Goal: Task Accomplishment & Management: Complete application form

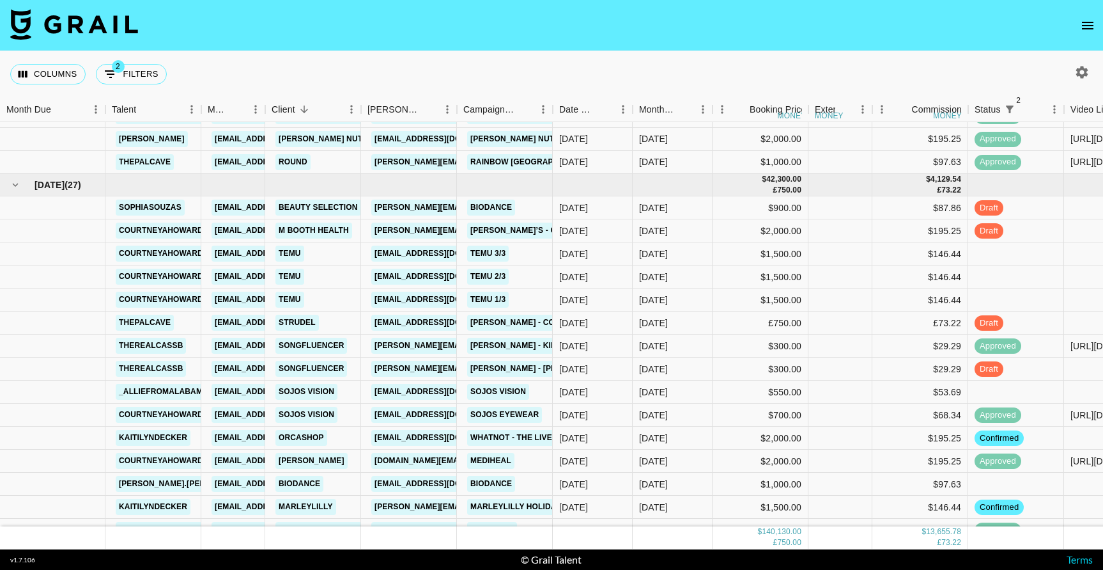
scroll to position [1648, 0]
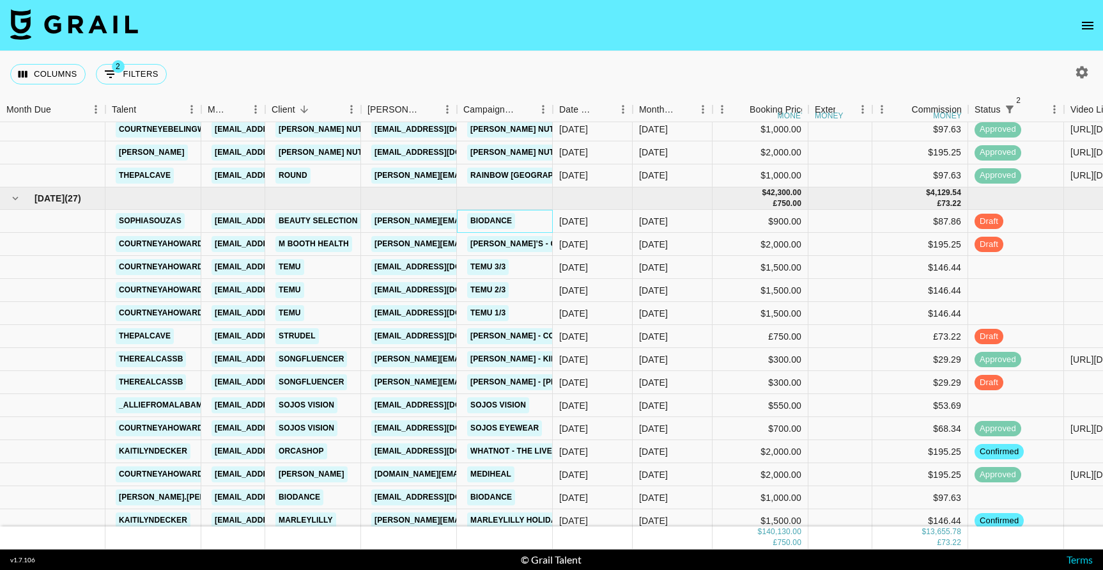
click at [527, 226] on div "Biodance" at bounding box center [505, 221] width 96 height 23
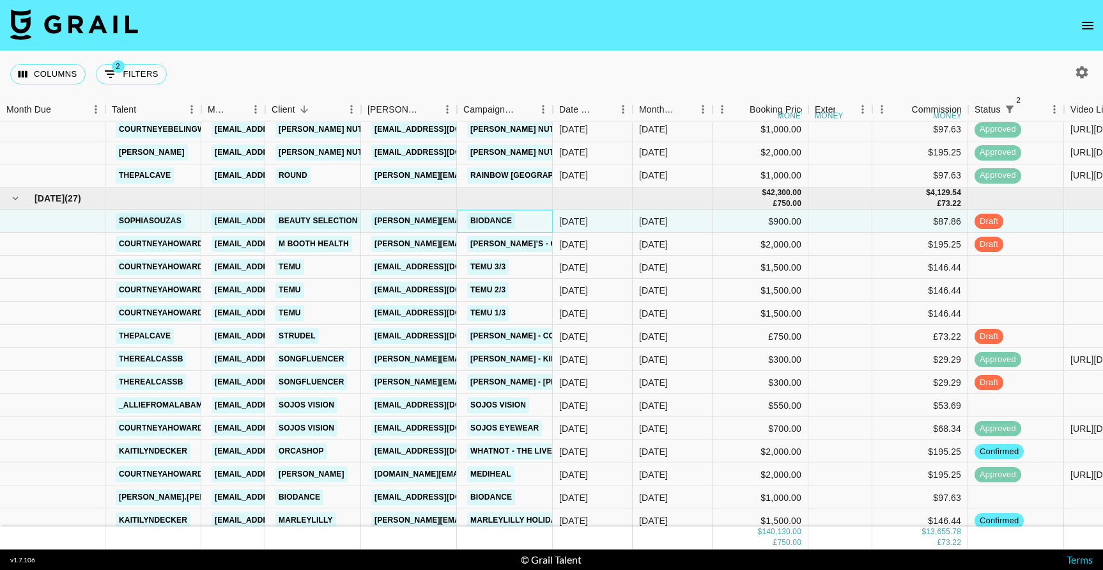
click at [527, 226] on div "Biodance" at bounding box center [505, 221] width 96 height 23
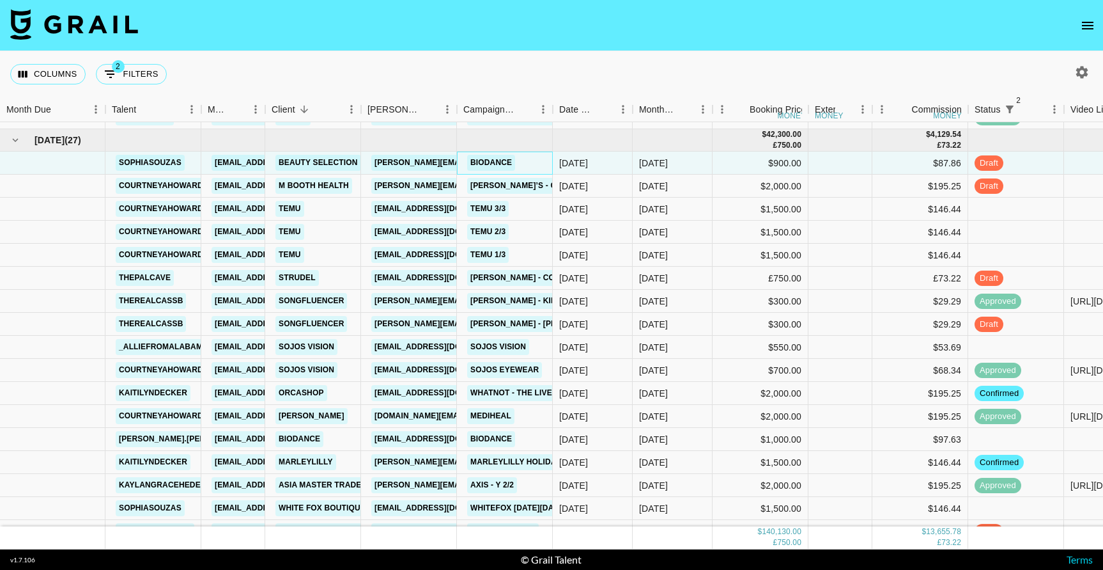
scroll to position [1707, 0]
click at [667, 430] on div "[DATE]" at bounding box center [673, 437] width 80 height 23
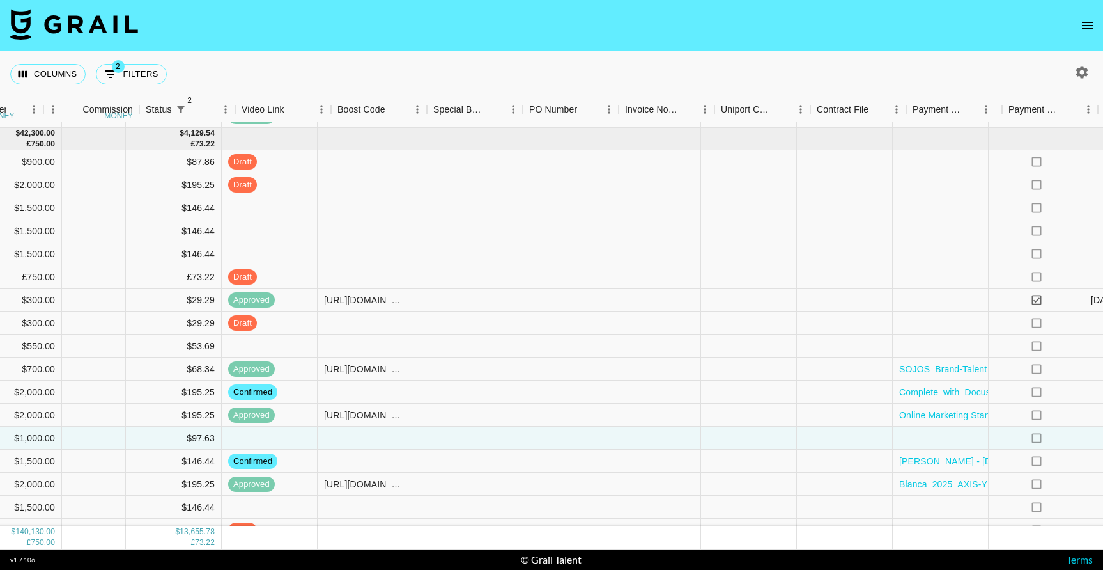
scroll to position [1707, 843]
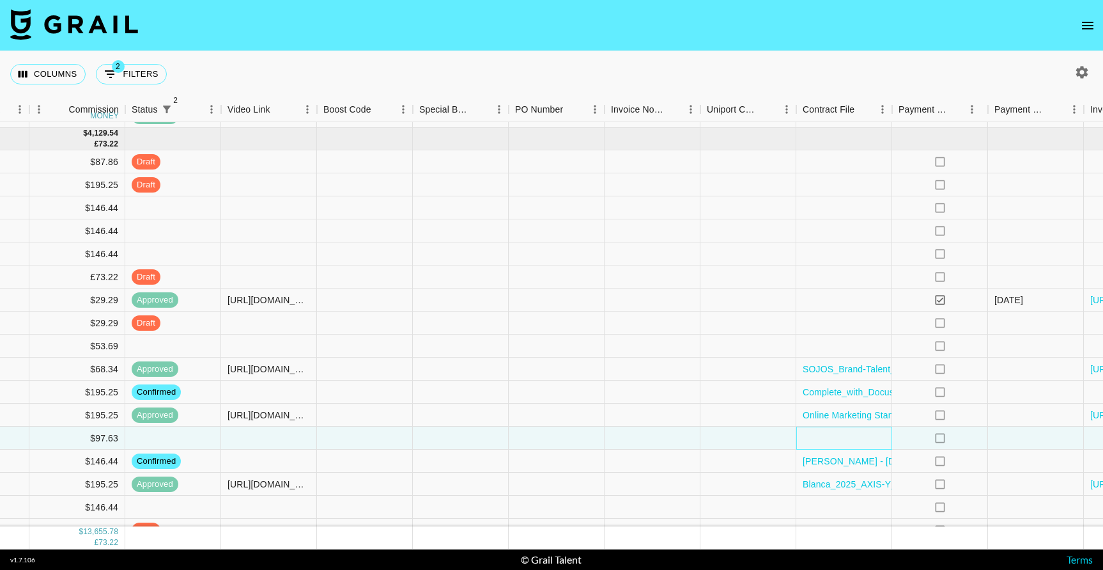
click at [849, 437] on div at bounding box center [845, 437] width 96 height 23
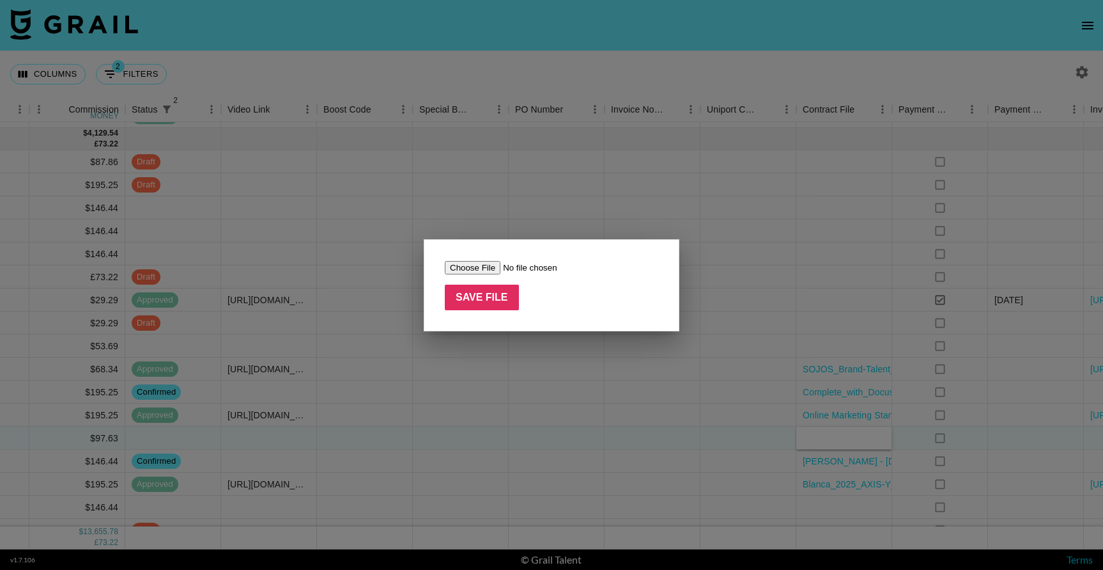
click at [468, 264] on input "file" at bounding box center [526, 267] width 162 height 13
click at [515, 387] on div at bounding box center [551, 285] width 1103 height 570
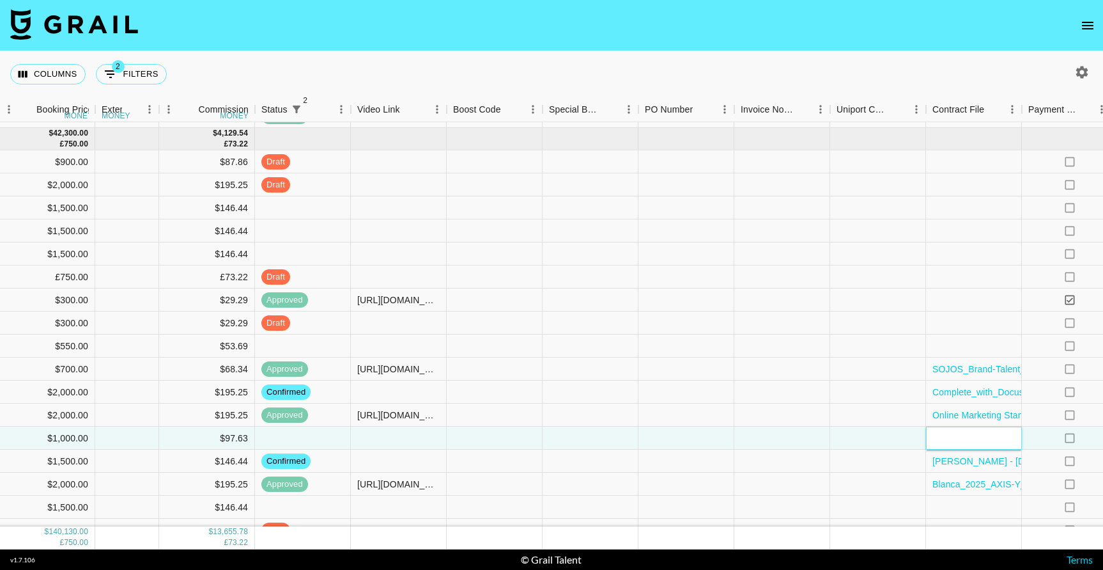
scroll to position [1707, 733]
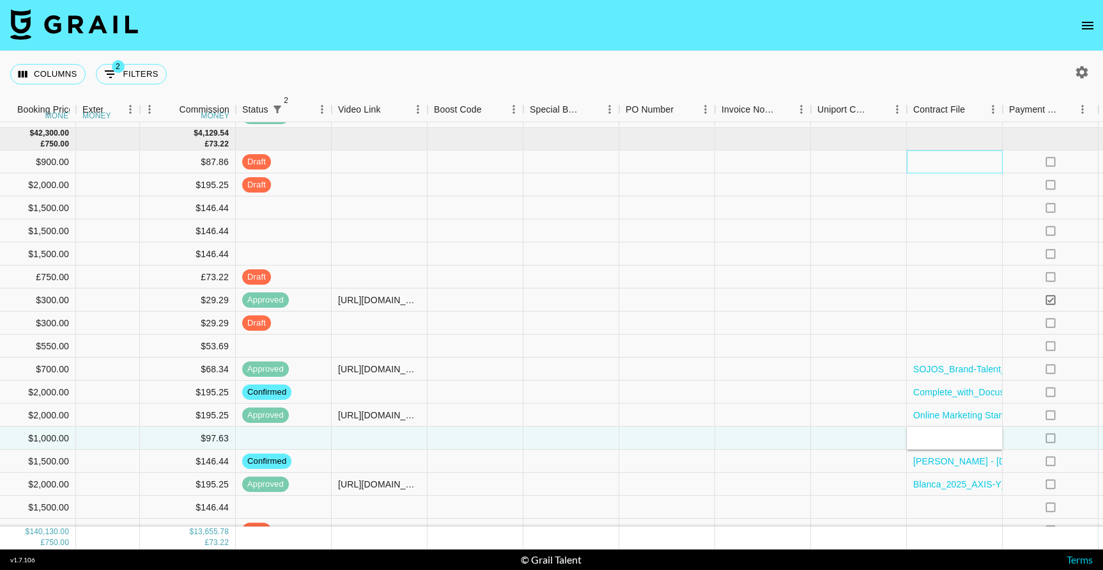
click at [945, 161] on div at bounding box center [955, 161] width 96 height 23
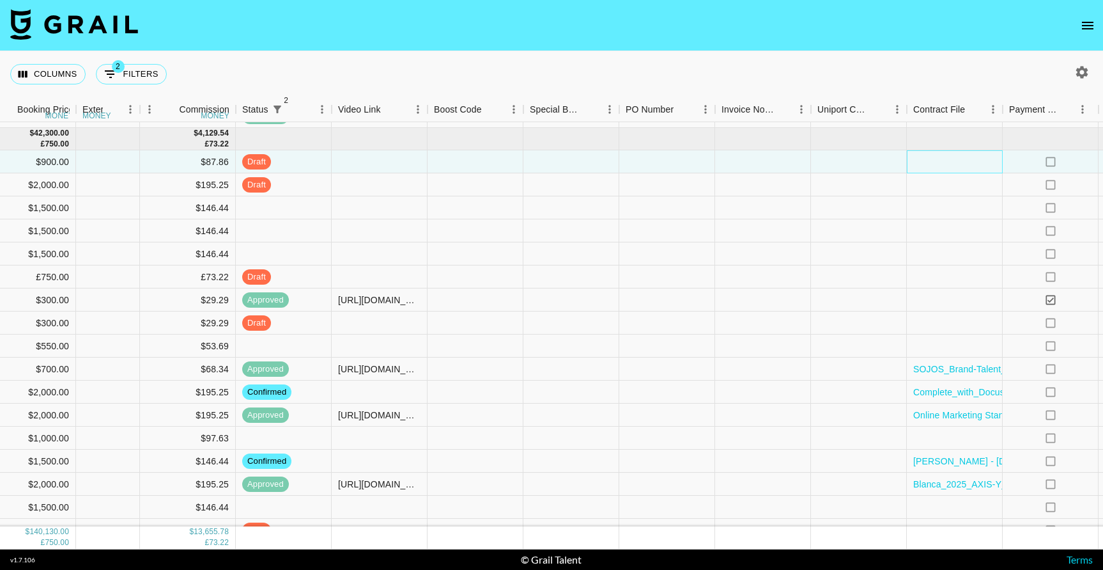
click at [945, 161] on div at bounding box center [955, 161] width 96 height 23
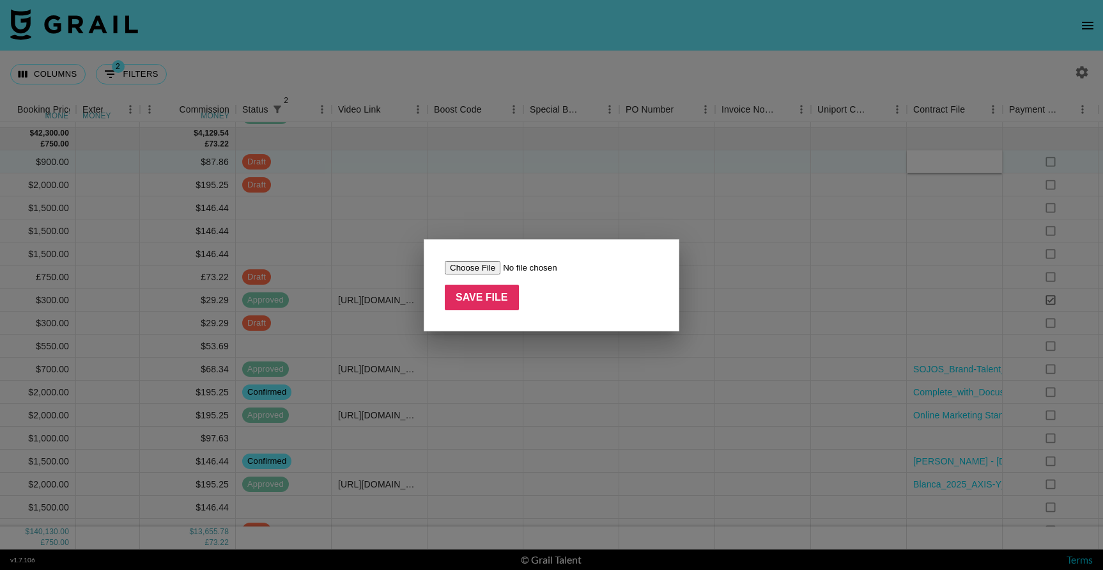
click at [464, 272] on input "file" at bounding box center [526, 267] width 162 height 13
type input "C:\fakepath\Paid Contents Agreement_ sophiasouzas (25.09).pdf"
click at [478, 297] on input "Save File" at bounding box center [482, 298] width 74 height 26
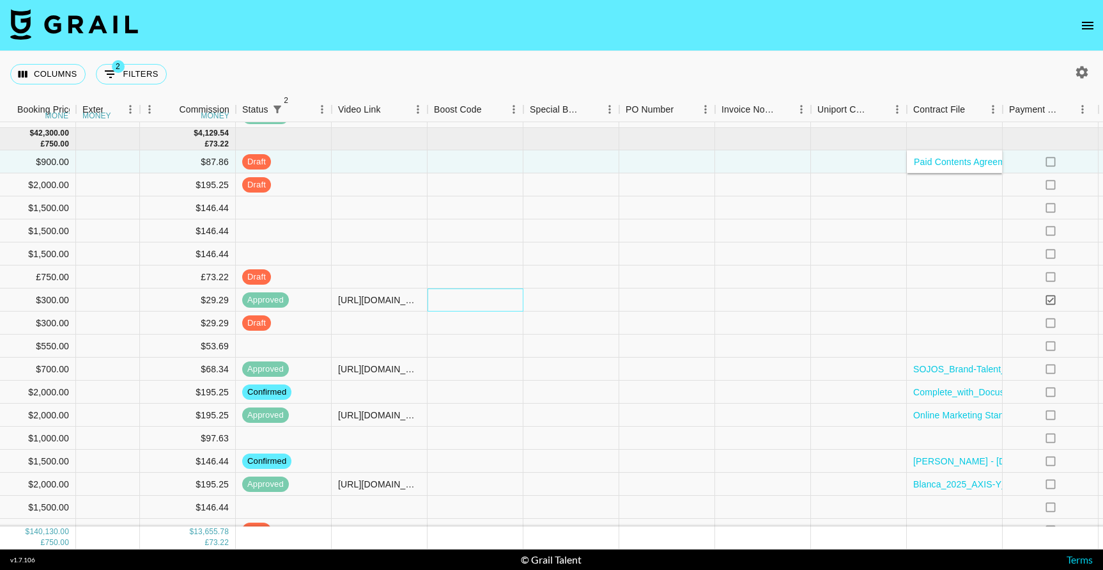
click at [478, 297] on div at bounding box center [476, 299] width 96 height 23
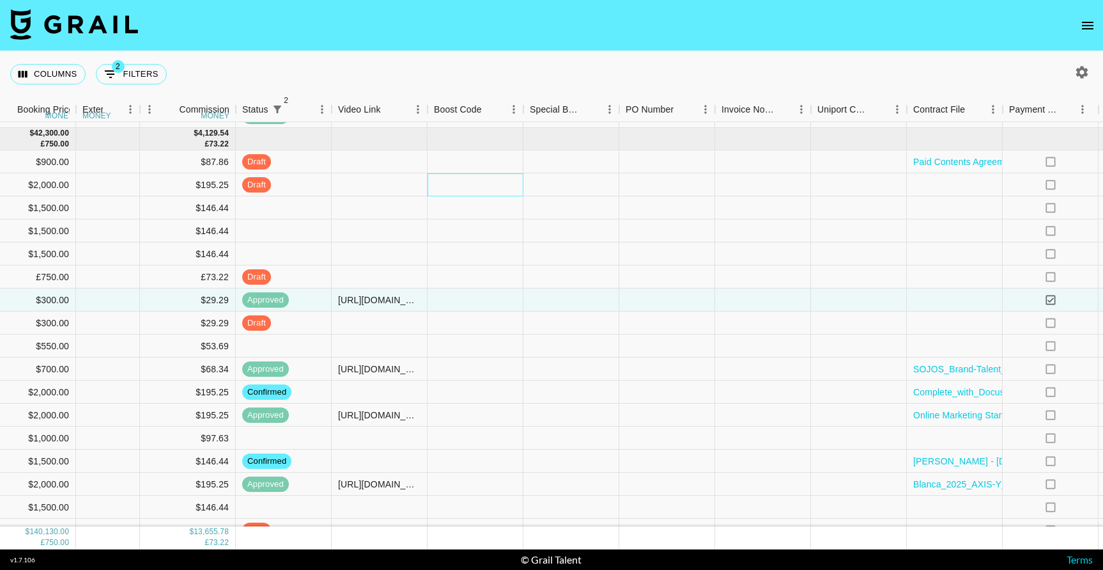
click at [488, 188] on div at bounding box center [476, 184] width 96 height 23
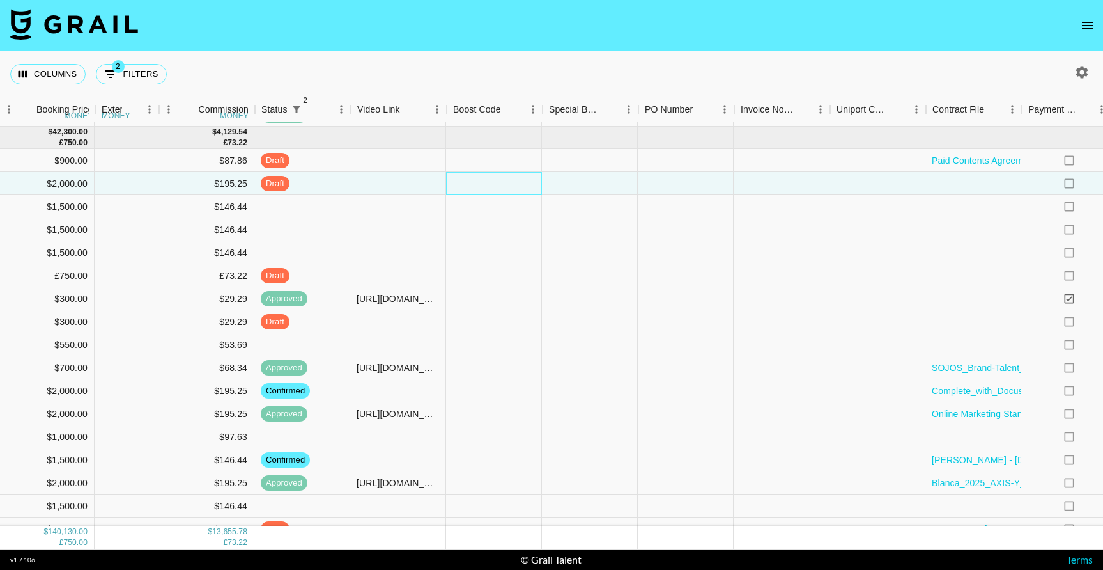
scroll to position [1708, 719]
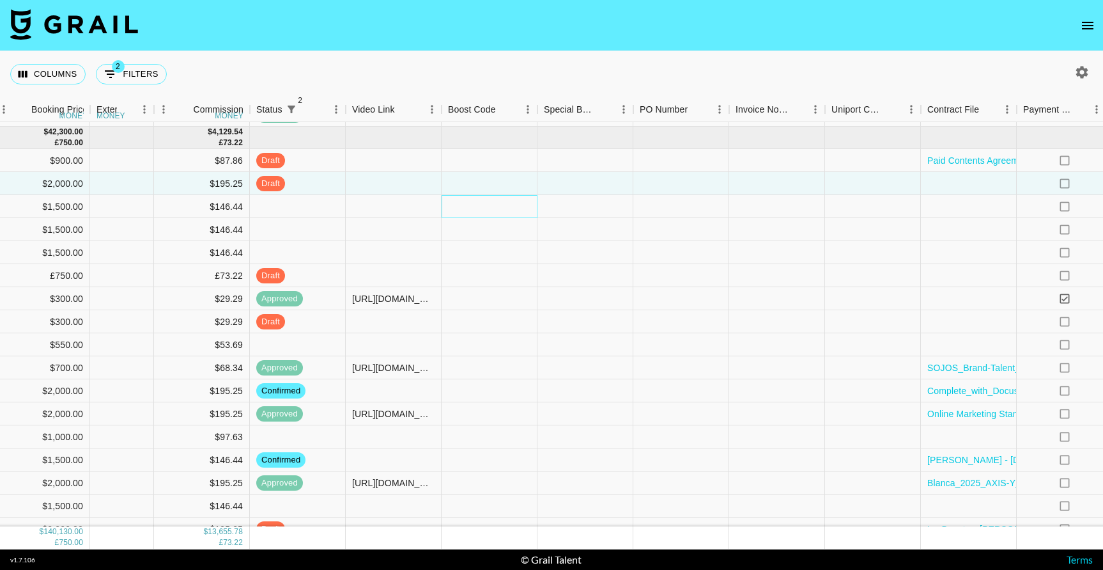
click at [469, 215] on div at bounding box center [490, 206] width 96 height 23
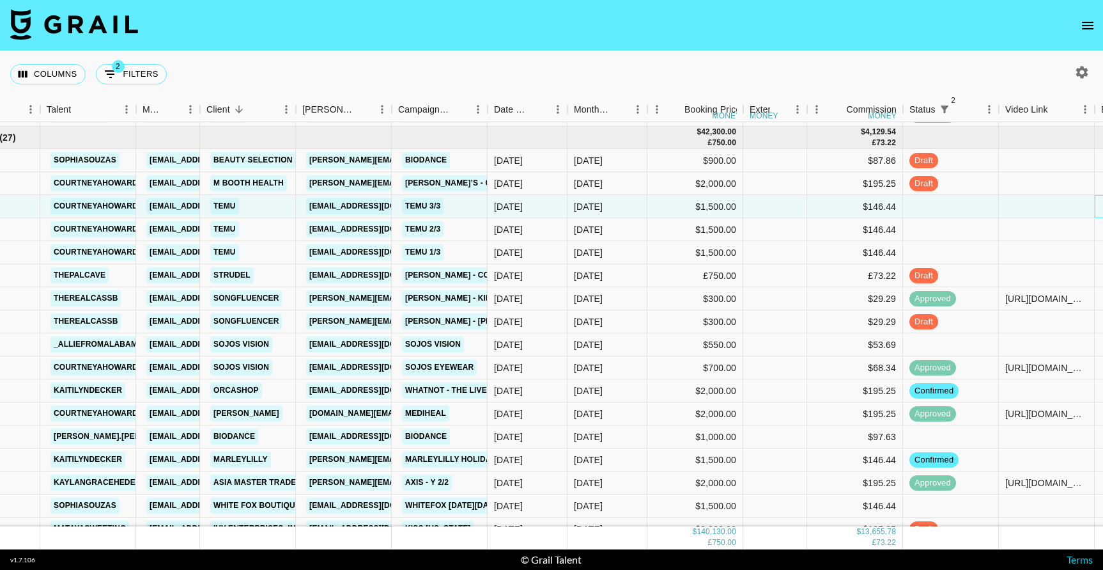
scroll to position [1708, 59]
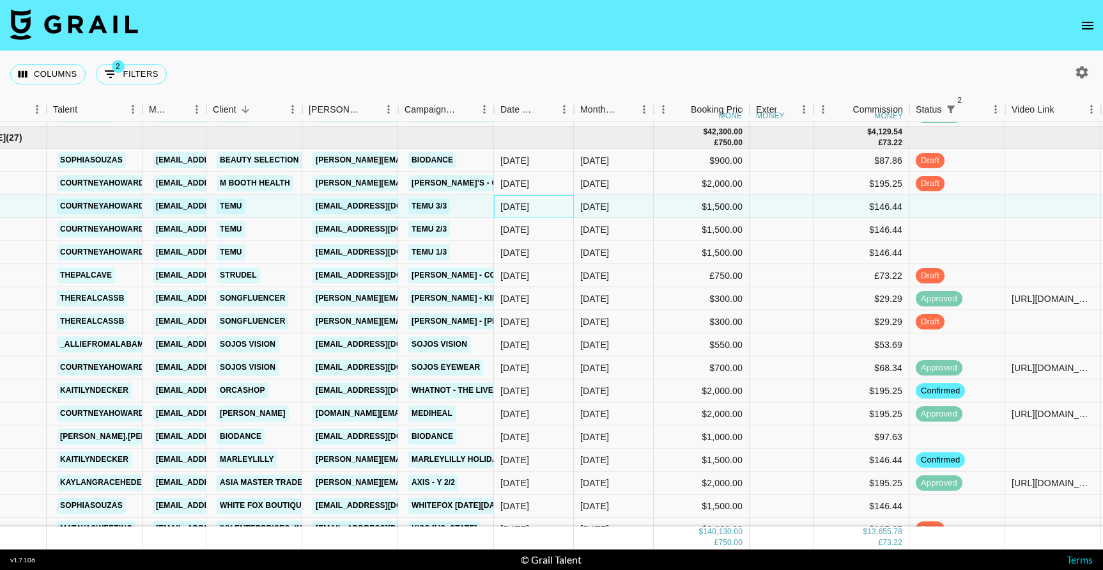
click at [499, 214] on div "[DATE]" at bounding box center [534, 206] width 80 height 23
click at [599, 279] on div "[DATE]" at bounding box center [595, 275] width 29 height 13
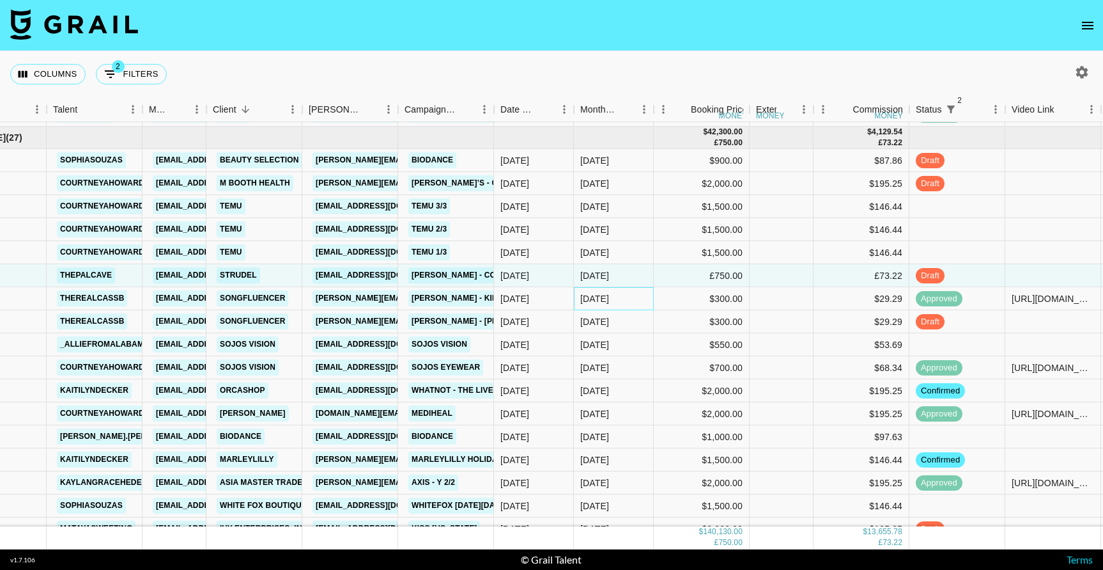
click at [595, 299] on div "[DATE]" at bounding box center [595, 298] width 29 height 13
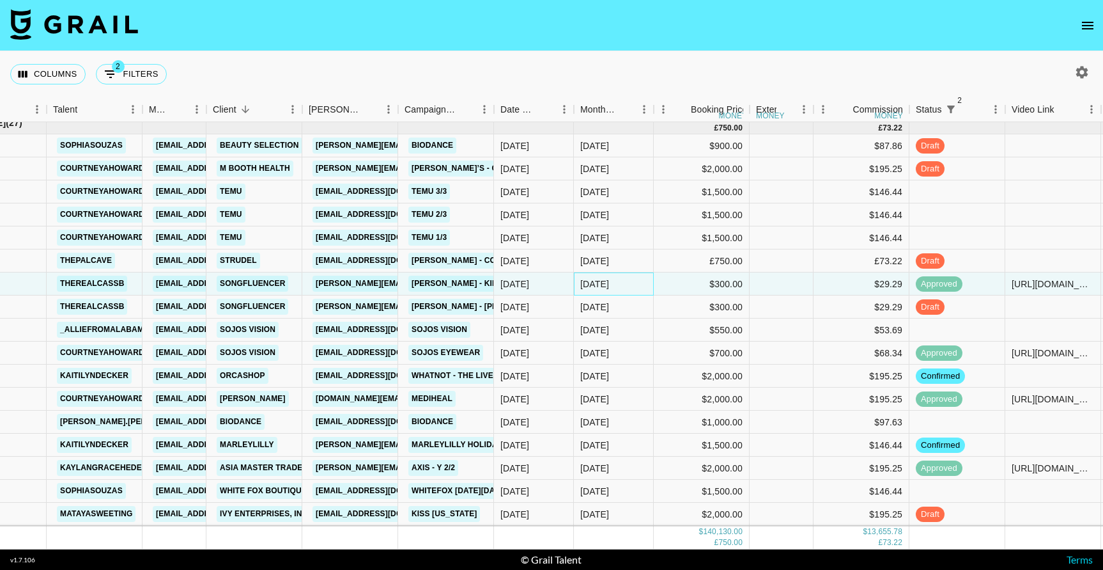
scroll to position [1725, 59]
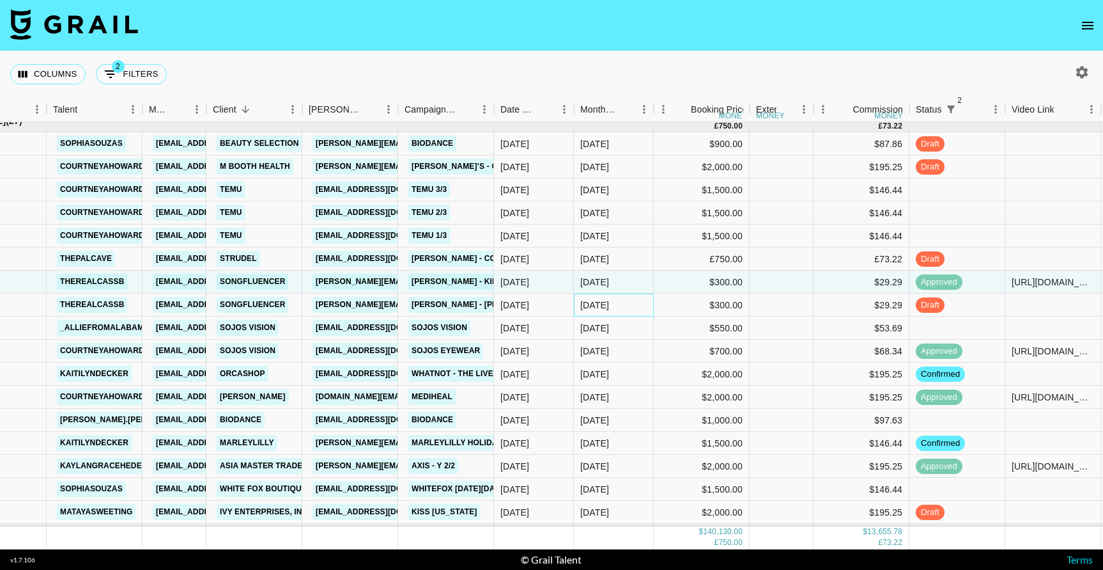
click at [595, 300] on div "[DATE]" at bounding box center [595, 305] width 29 height 13
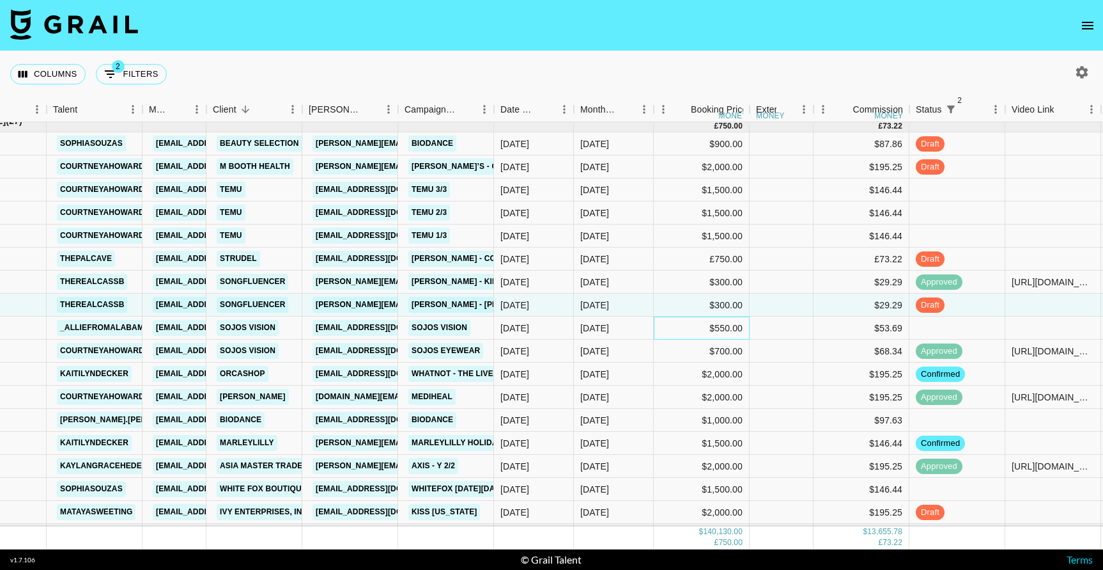
click at [671, 326] on div "$550.00" at bounding box center [702, 327] width 96 height 23
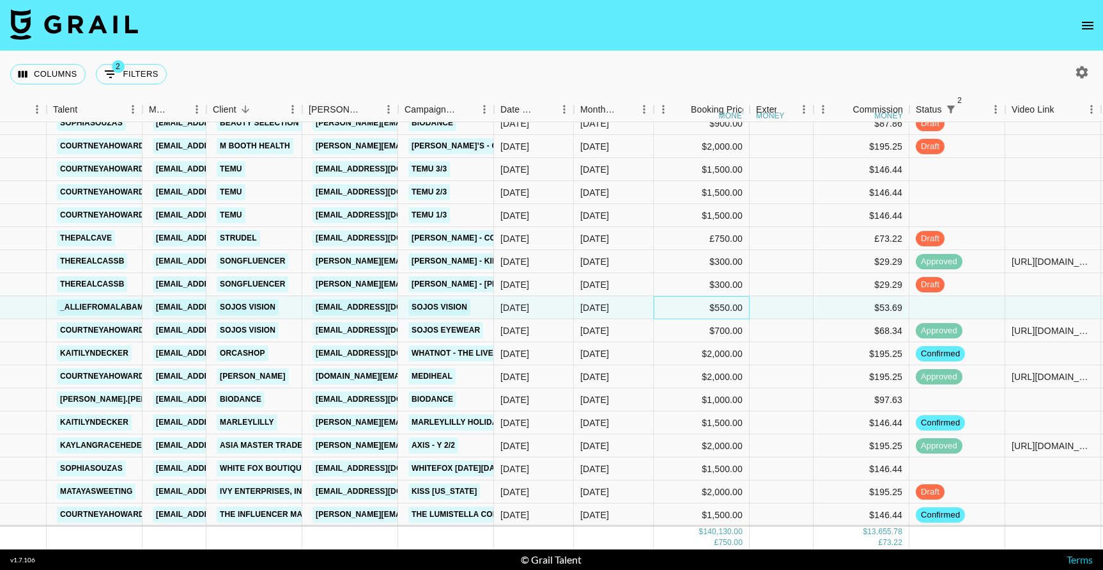
scroll to position [1747, 59]
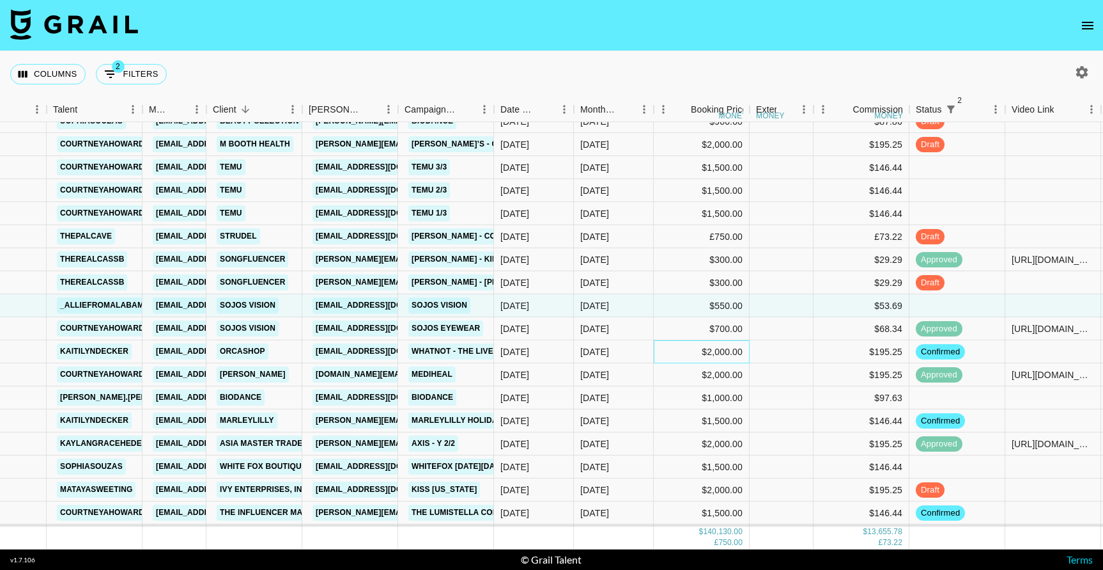
click at [666, 357] on div "$2,000.00" at bounding box center [702, 351] width 96 height 23
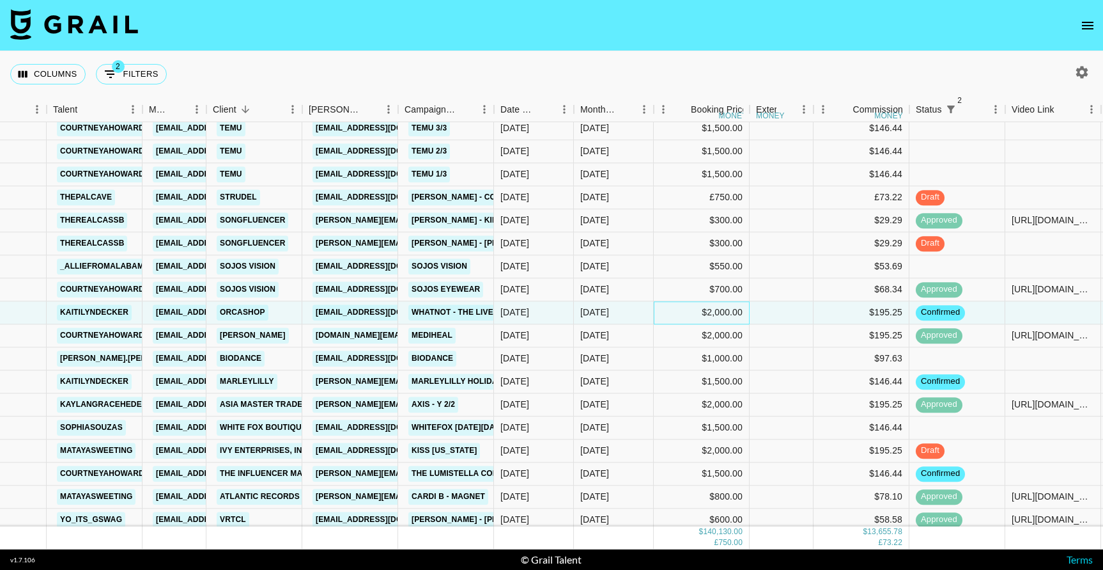
scroll to position [1789, 59]
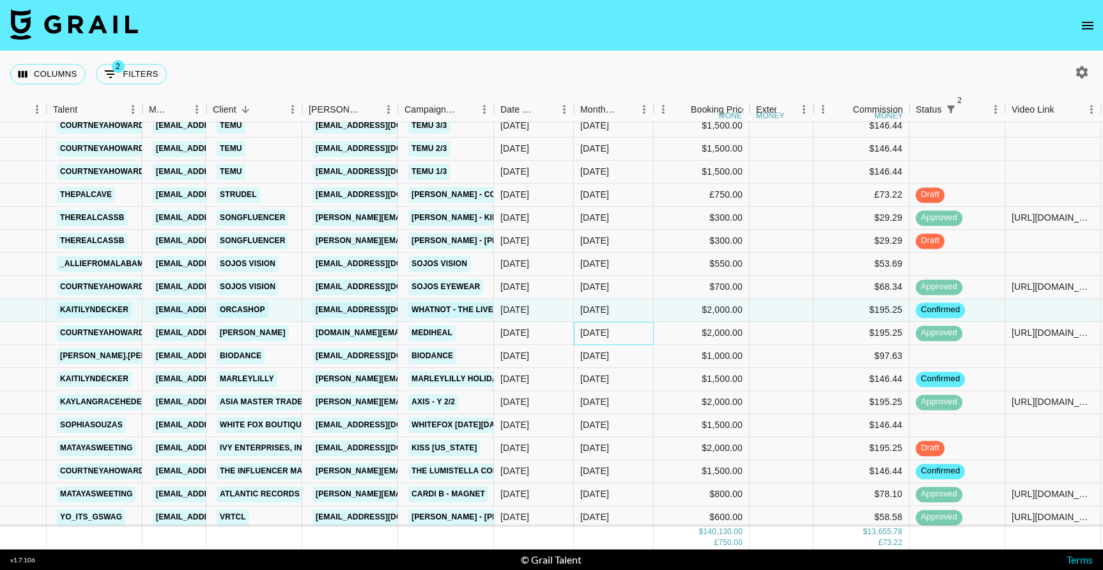
click at [643, 328] on div "[DATE]" at bounding box center [614, 333] width 80 height 23
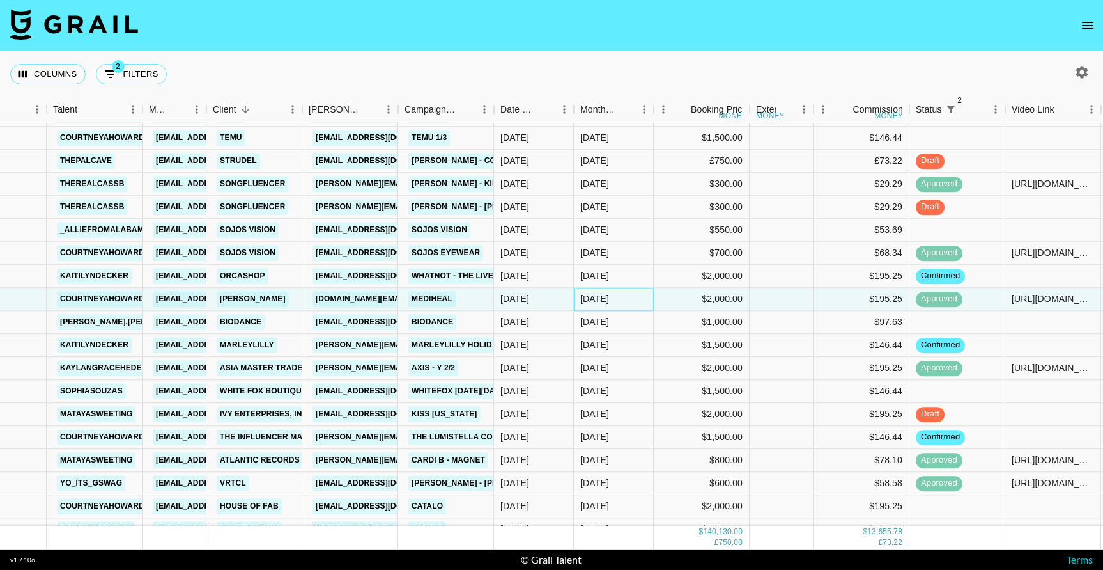
scroll to position [1825, 59]
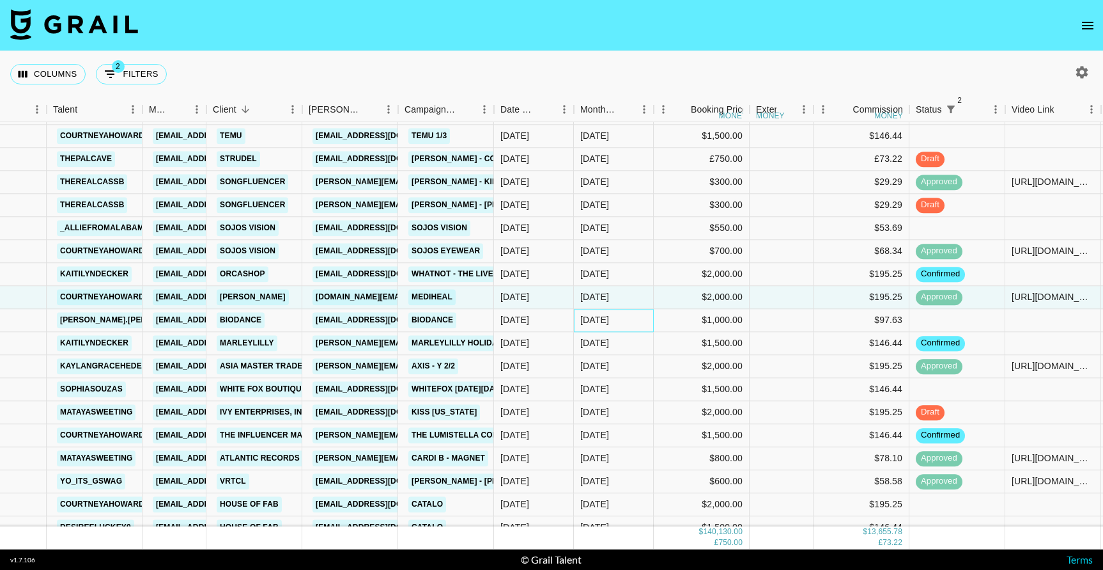
click at [643, 328] on div "[DATE]" at bounding box center [614, 320] width 80 height 23
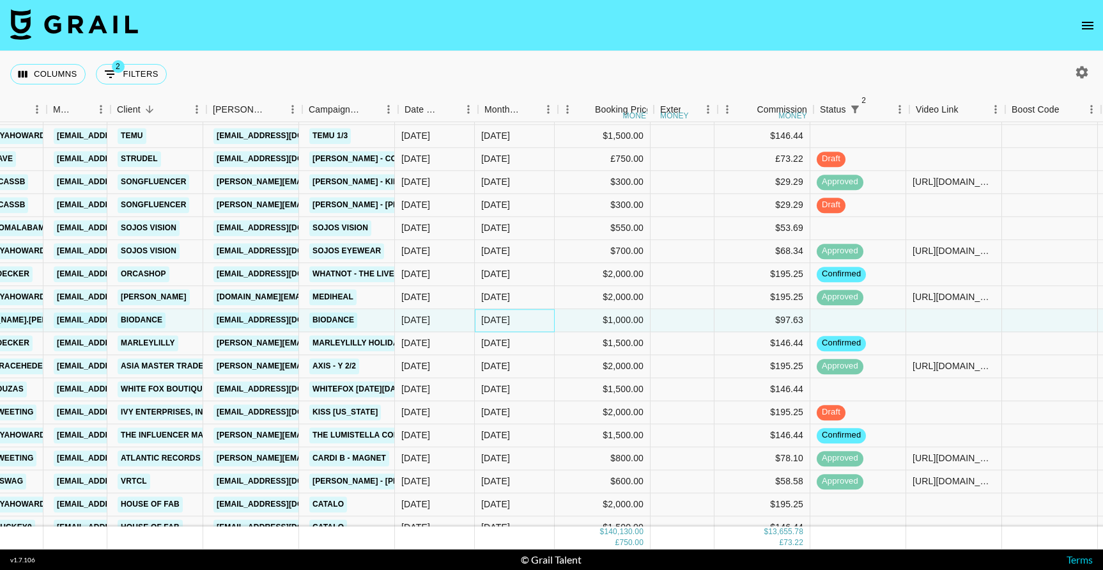
scroll to position [1825, 130]
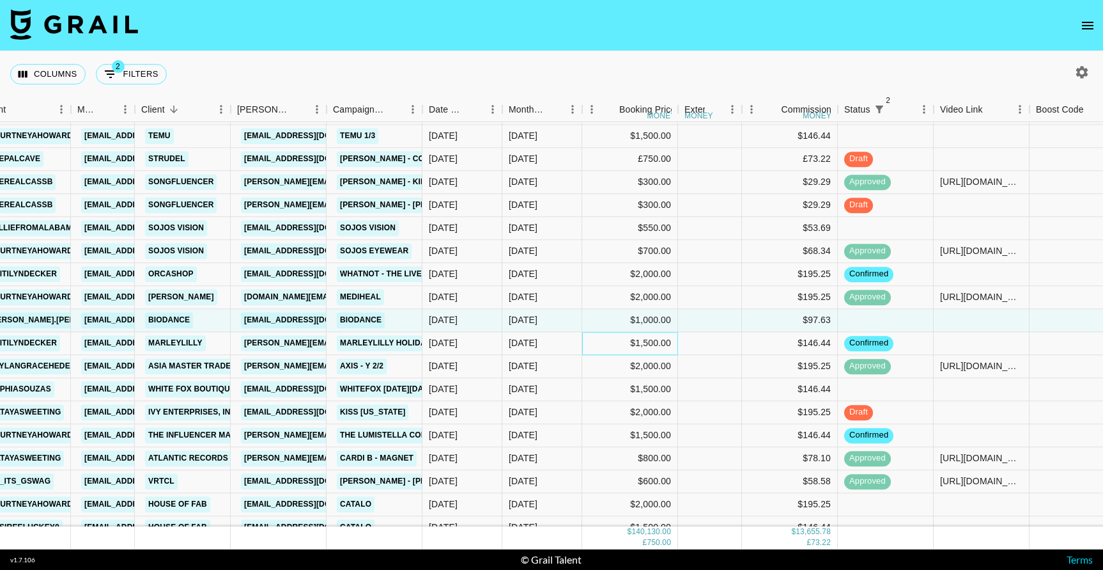
click at [655, 347] on div "$1,500.00" at bounding box center [630, 343] width 96 height 23
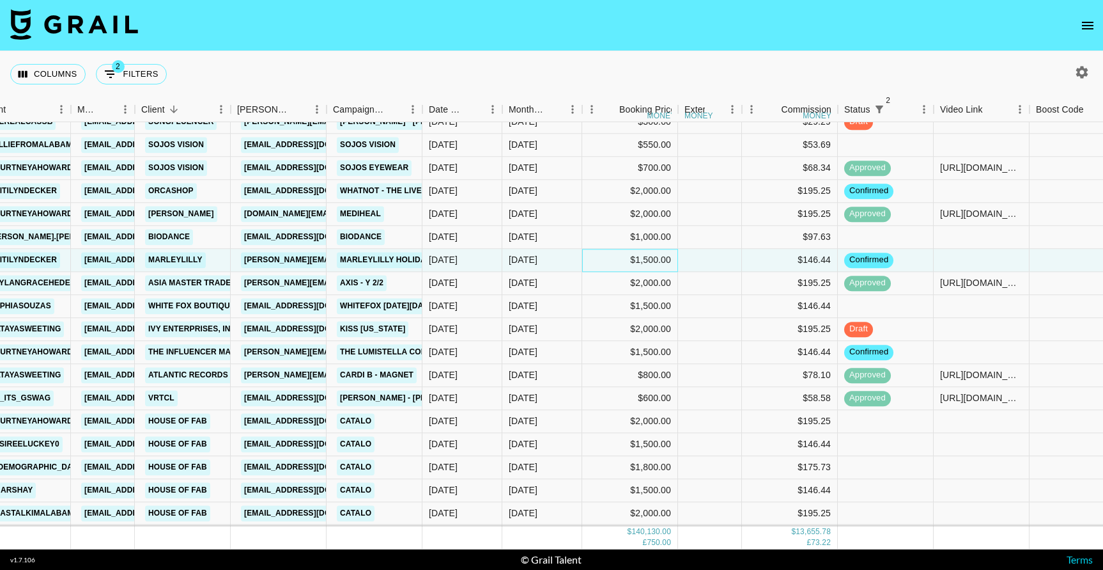
scroll to position [1915, 130]
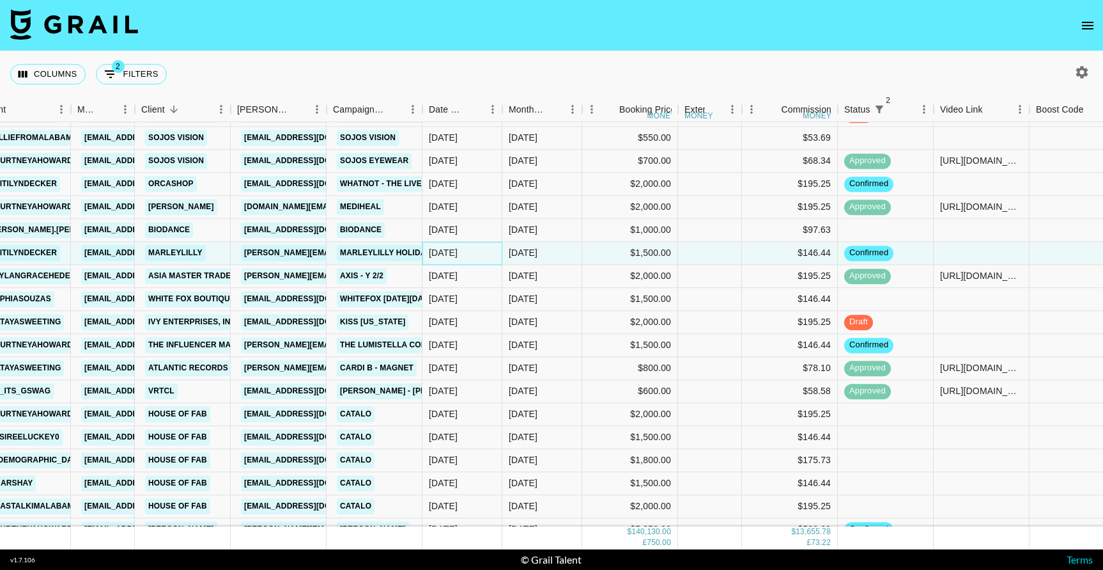
click at [458, 258] on div "[DATE]" at bounding box center [443, 253] width 29 height 13
click at [473, 272] on div "[DATE]" at bounding box center [463, 276] width 80 height 23
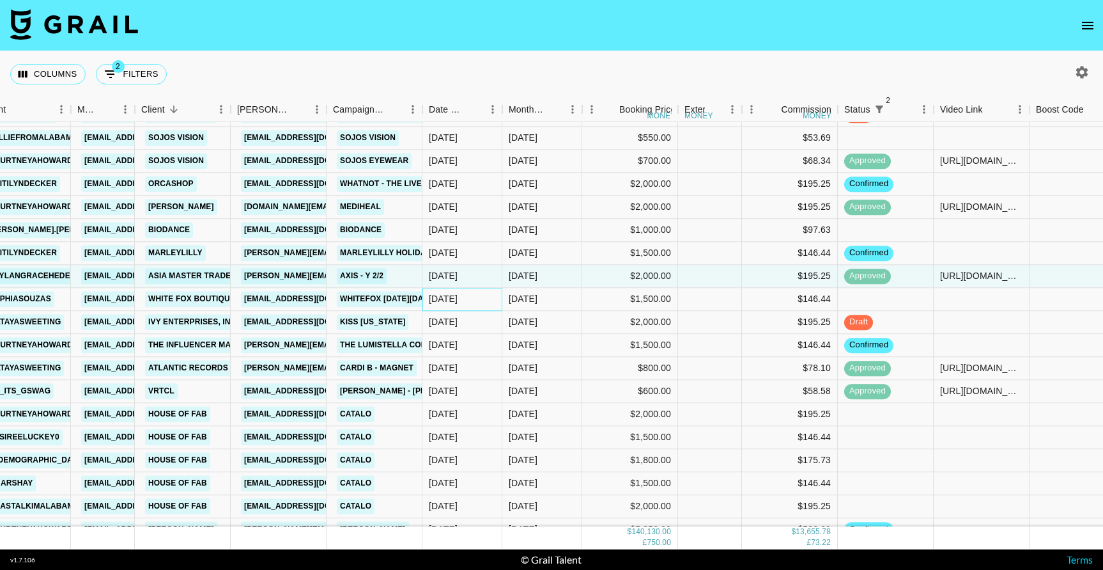
click at [479, 296] on div "[DATE]" at bounding box center [463, 299] width 80 height 23
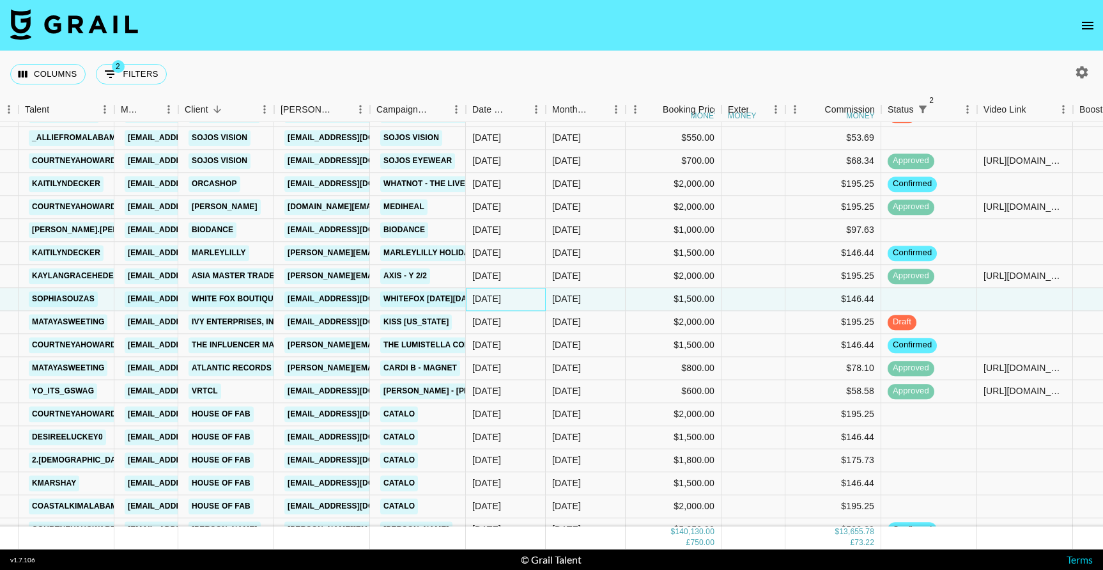
scroll to position [1915, 89]
click at [489, 316] on div "[DATE]" at bounding box center [485, 322] width 29 height 13
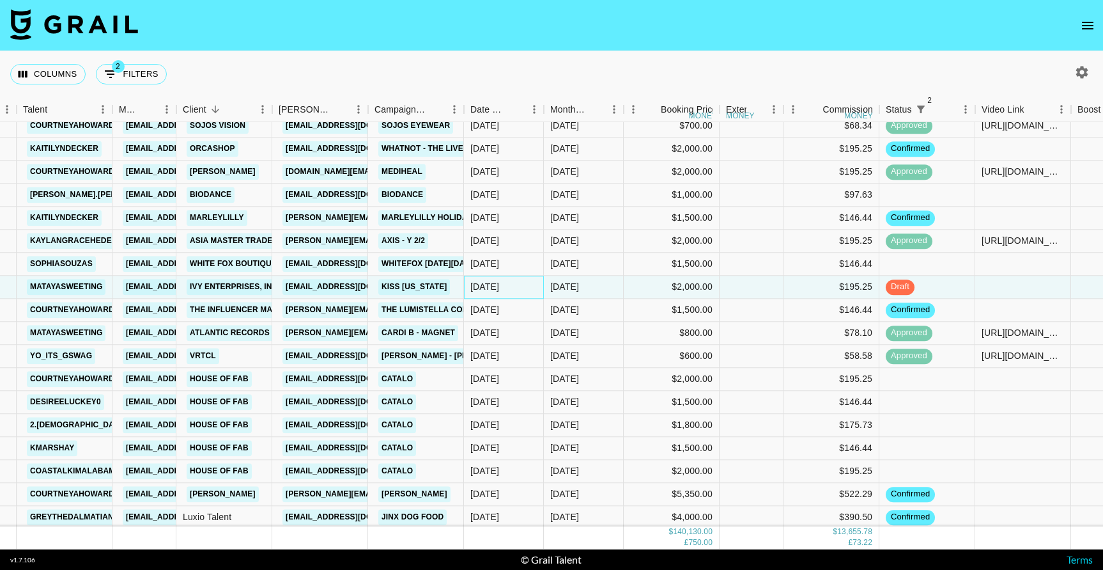
scroll to position [1951, 89]
click at [593, 377] on div "[DATE]" at bounding box center [584, 377] width 80 height 23
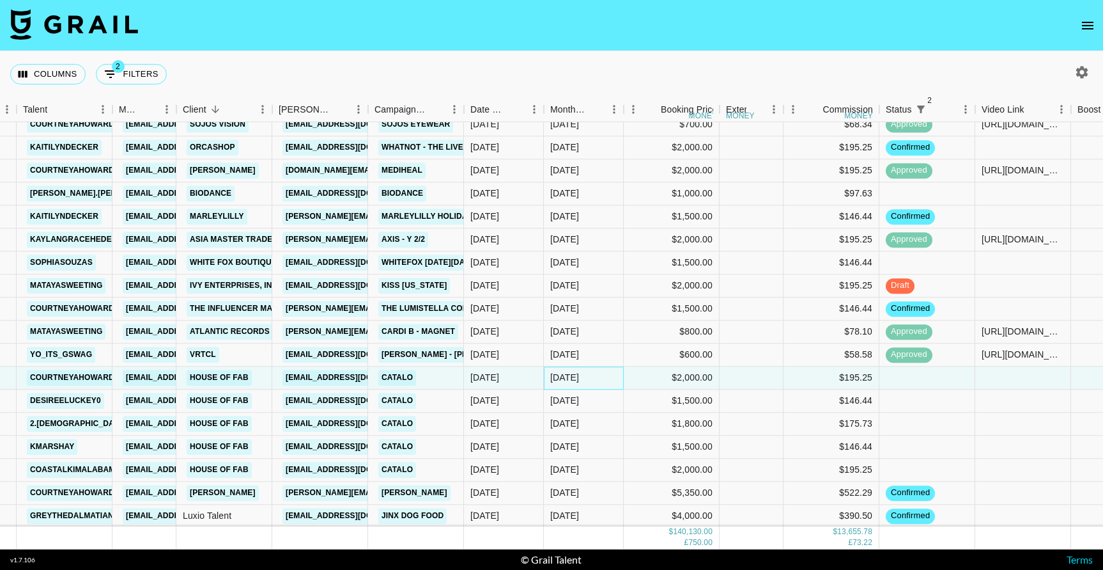
scroll to position [1952, 89]
click at [592, 491] on div "[DATE]" at bounding box center [584, 492] width 80 height 23
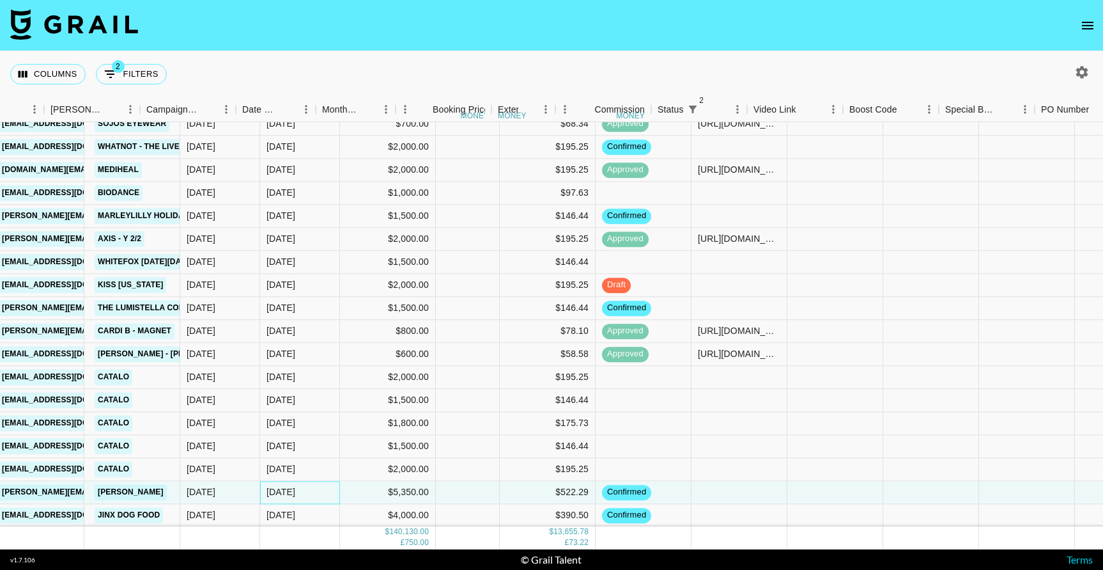
scroll to position [1952, 0]
